Goal: Task Accomplishment & Management: Manage account settings

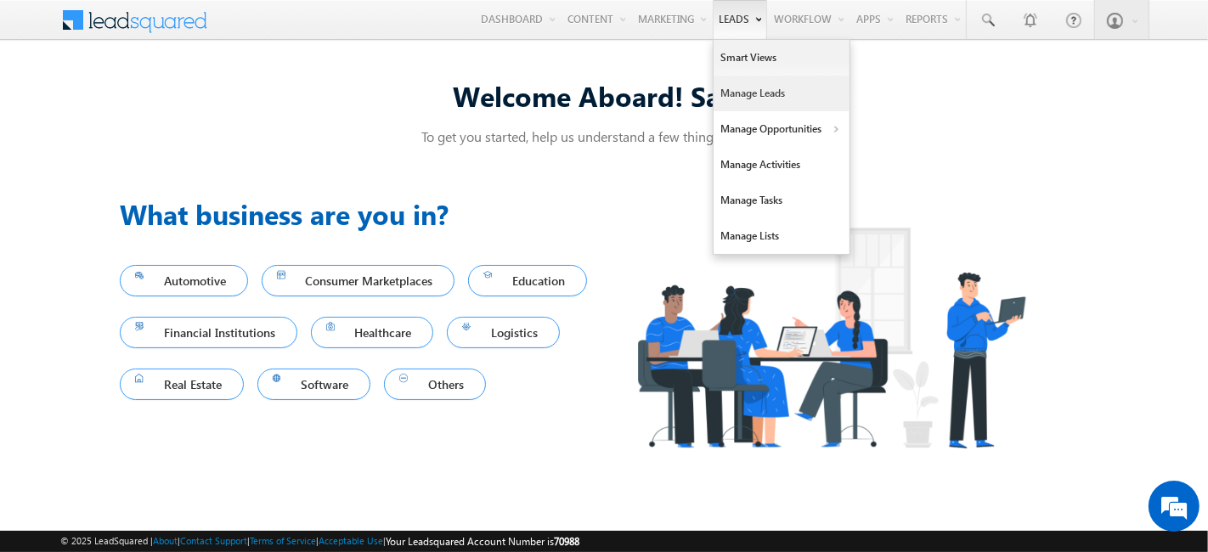
click at [735, 86] on link "Manage Leads" at bounding box center [782, 94] width 136 height 36
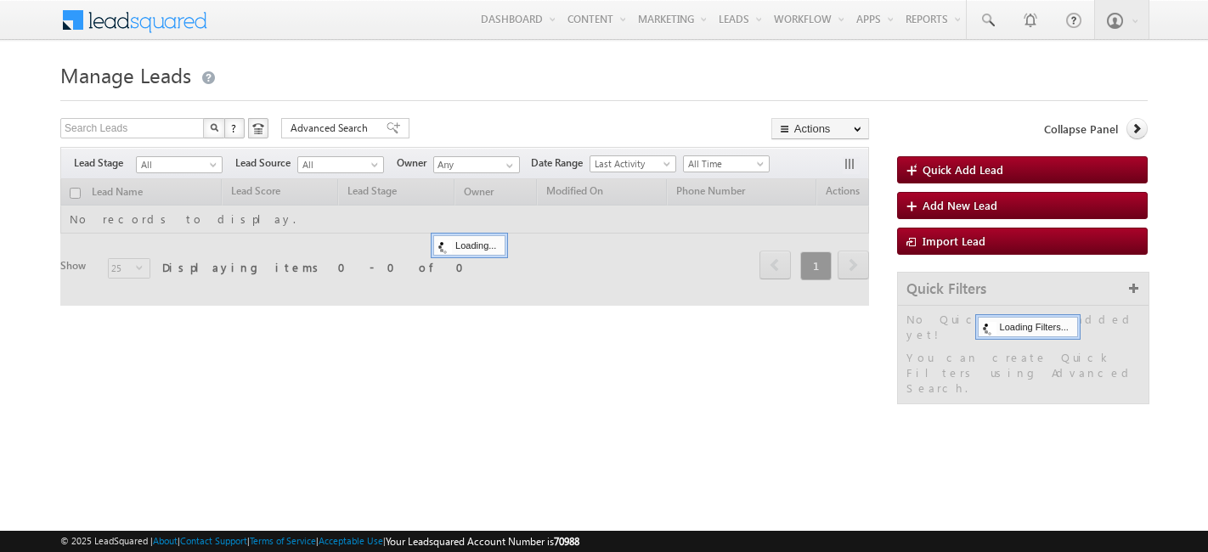
click at [628, 155] on span "Last Activity" at bounding box center [633, 164] width 87 height 18
click at [628, 166] on span "Last Activity" at bounding box center [630, 163] width 81 height 15
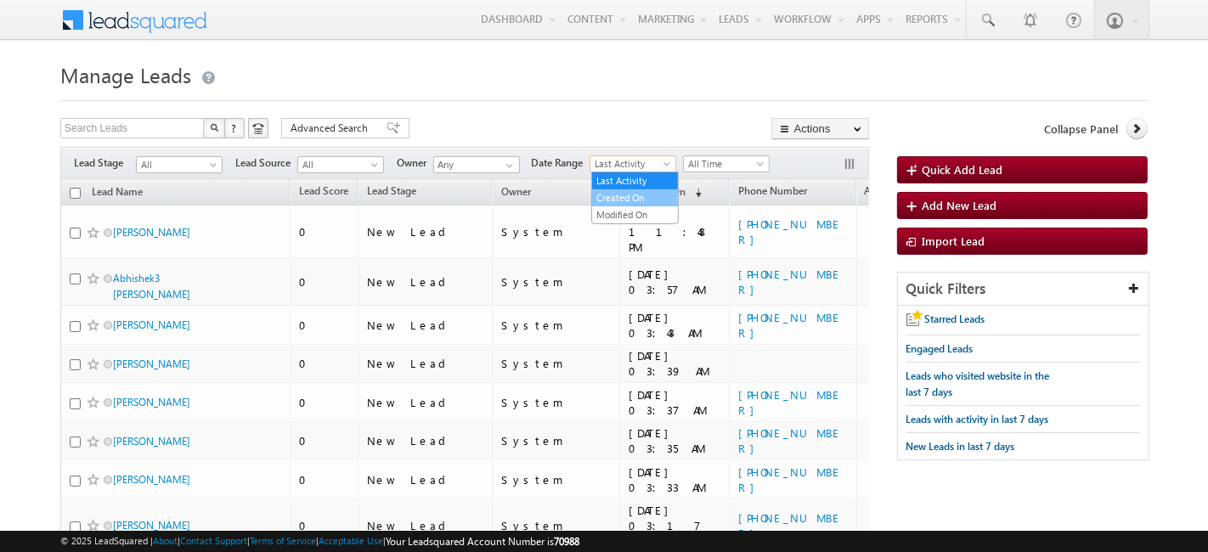
click at [628, 195] on link "Created On" at bounding box center [635, 197] width 86 height 15
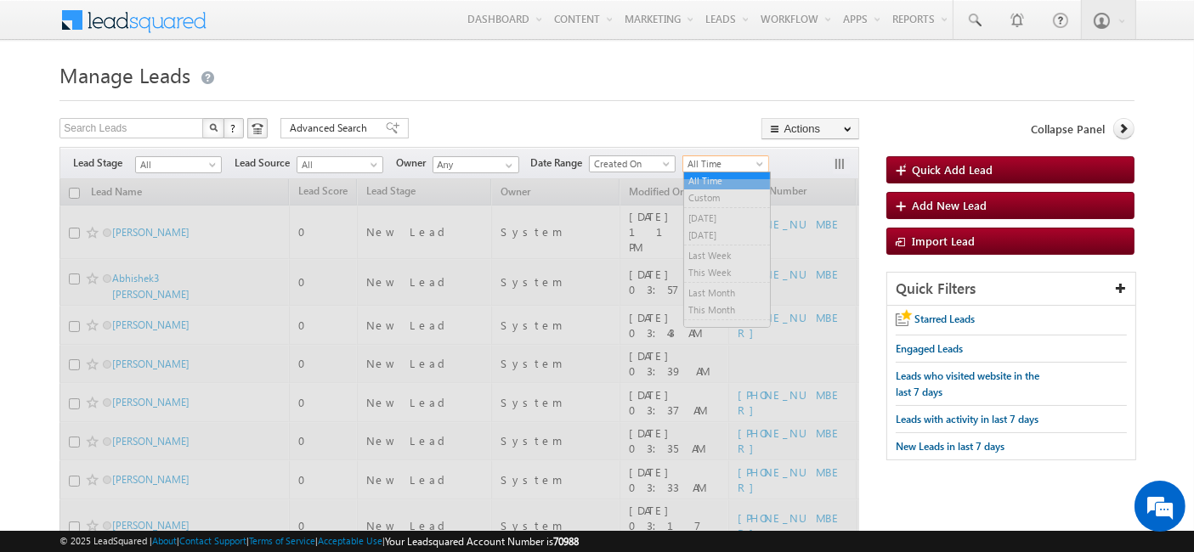
click at [720, 169] on span "All Time" at bounding box center [723, 163] width 81 height 15
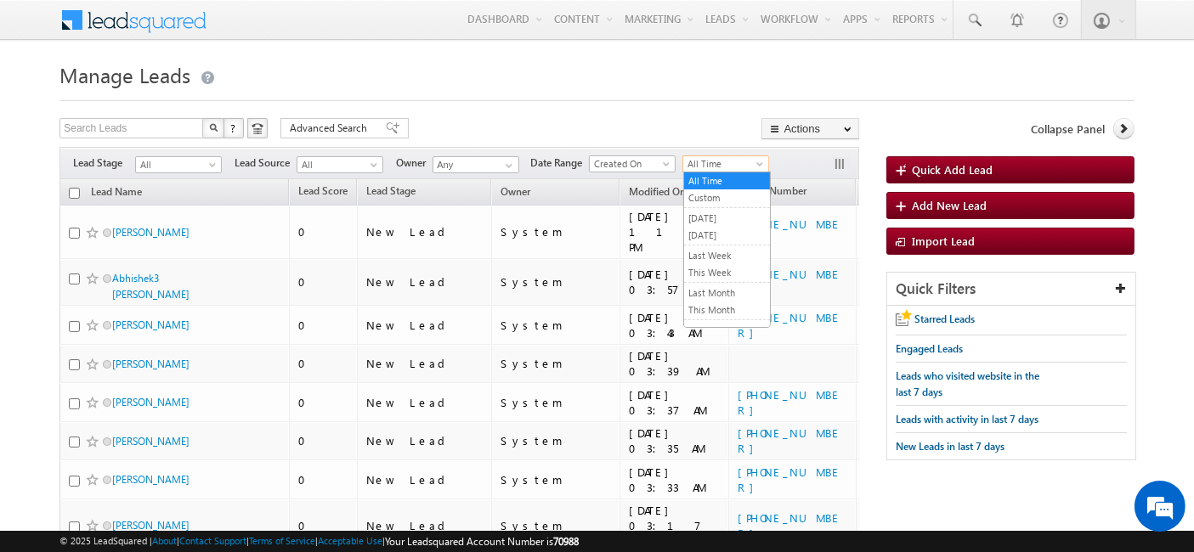
drag, startPoint x: 725, startPoint y: 244, endPoint x: 708, endPoint y: 231, distance: 21.2
click at [708, 231] on ul "All Time Custom Yesterday Today Last Week This Week Last Month This Month Last …" at bounding box center [726, 250] width 87 height 156
